Goal: Check status: Check status

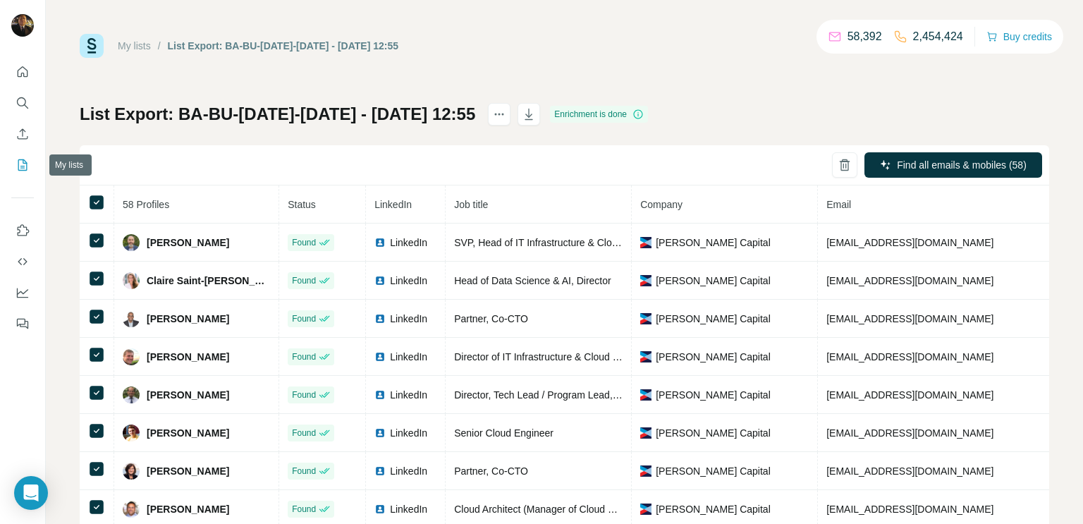
click at [23, 163] on icon "My lists" at bounding box center [23, 165] width 14 height 14
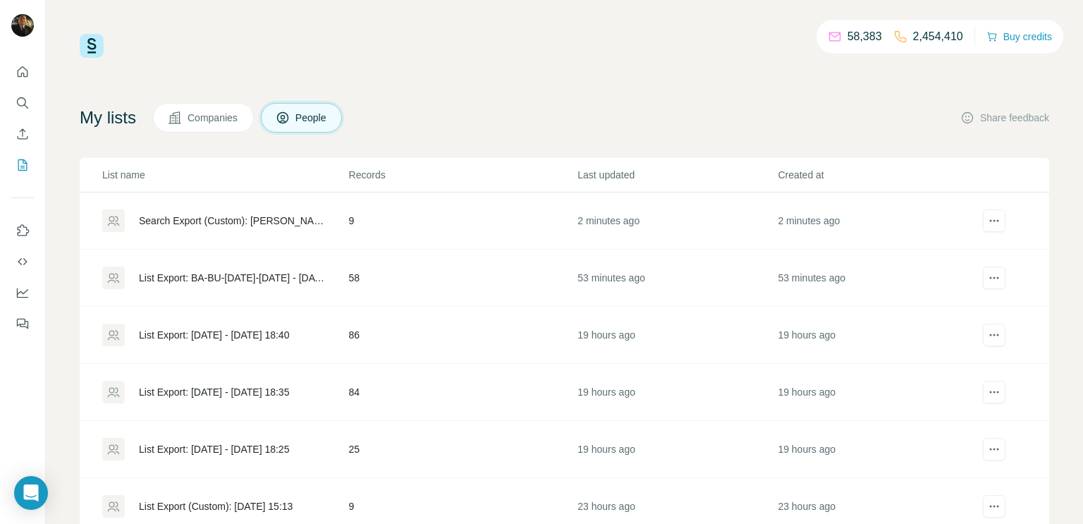
click at [280, 221] on div "Search Export (Custom): [PERSON_NAME] - [DATE] 13:46" at bounding box center [232, 221] width 186 height 14
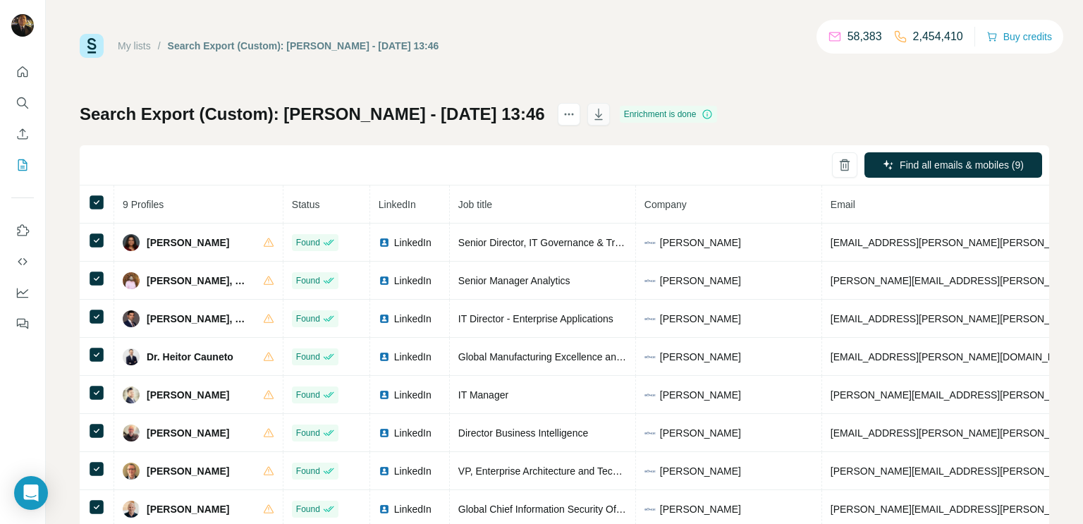
click at [592, 115] on icon "button" at bounding box center [599, 114] width 14 height 14
click at [23, 166] on icon "My lists" at bounding box center [23, 163] width 7 height 9
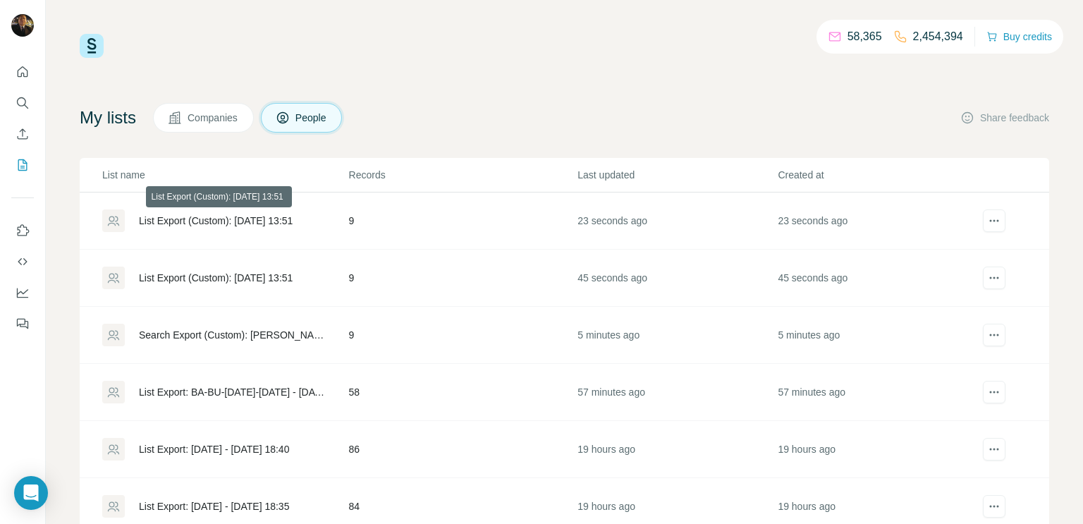
click at [276, 222] on div "List Export (Custom): [DATE] 13:51" at bounding box center [216, 221] width 154 height 14
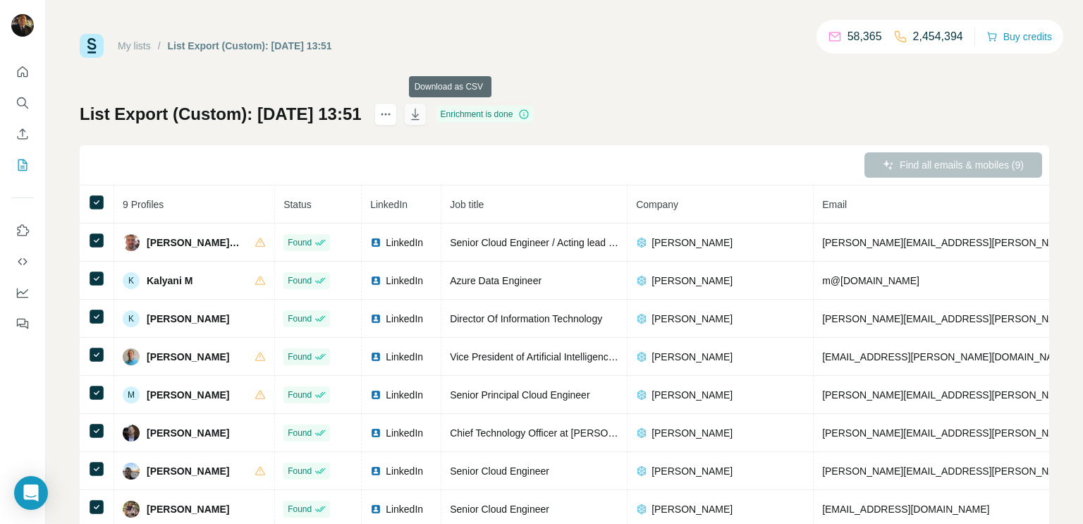
click at [419, 114] on icon "button" at bounding box center [415, 114] width 8 height 11
